Goal: Check status: Check status

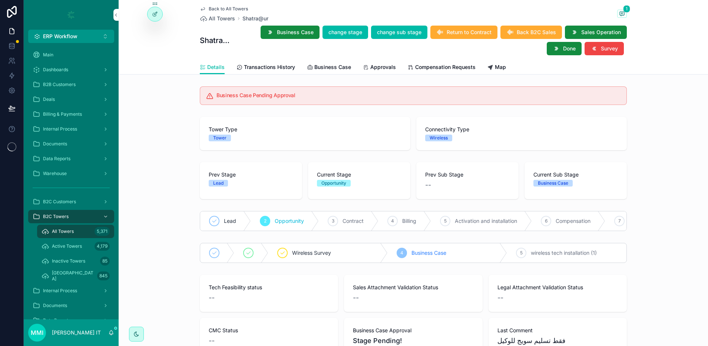
click at [379, 68] on span "Approvals" at bounding box center [384, 66] width 26 height 7
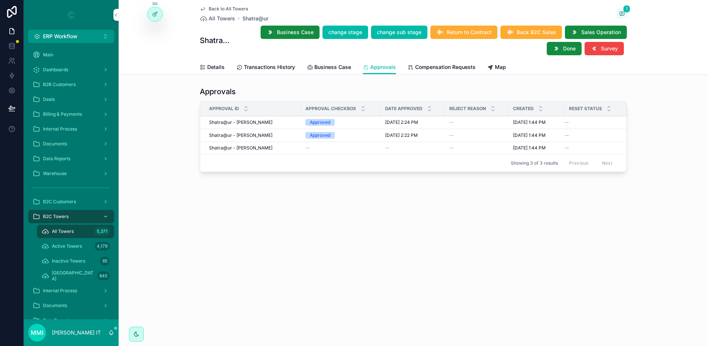
click at [209, 65] on span "Details" at bounding box center [215, 66] width 17 height 7
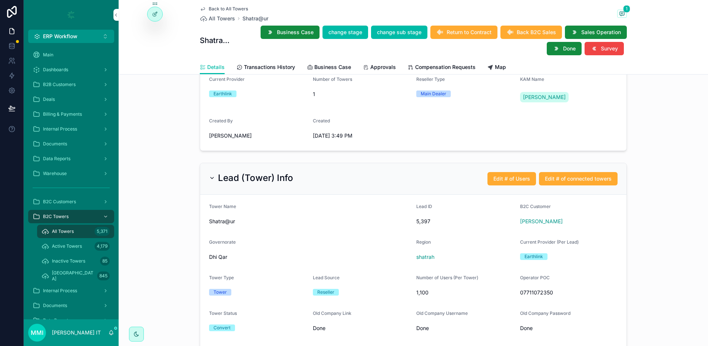
scroll to position [417, 0]
